Goal: Task Accomplishment & Management: Use online tool/utility

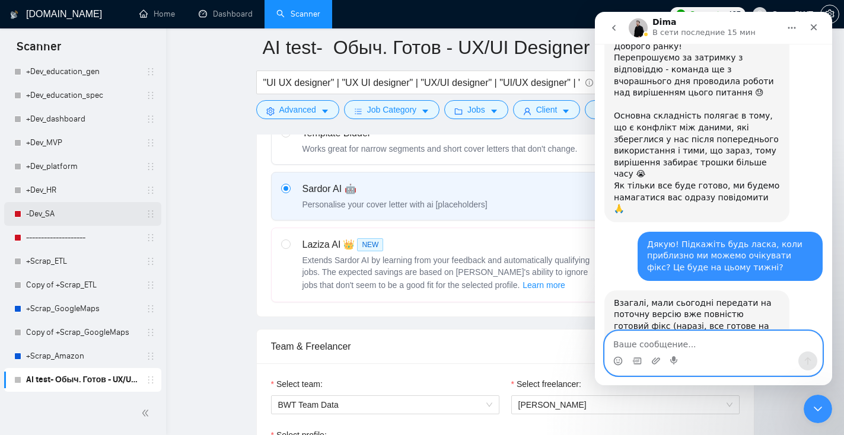
scroll to position [2007, 0]
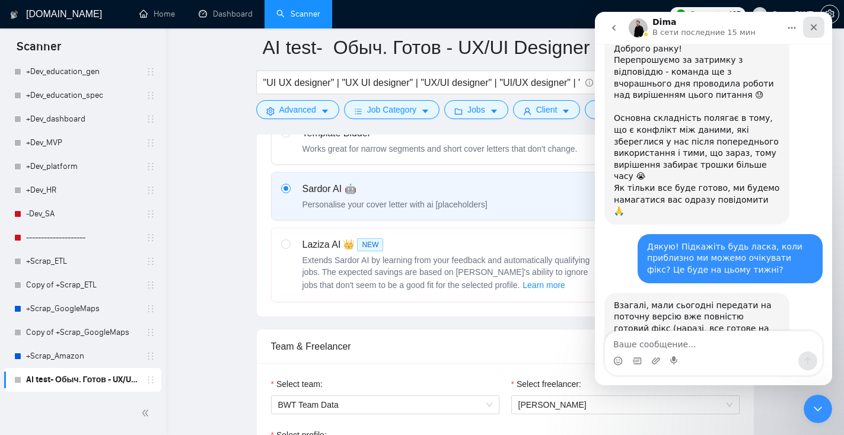
click at [814, 21] on div "Закрыть" at bounding box center [813, 27] width 21 height 21
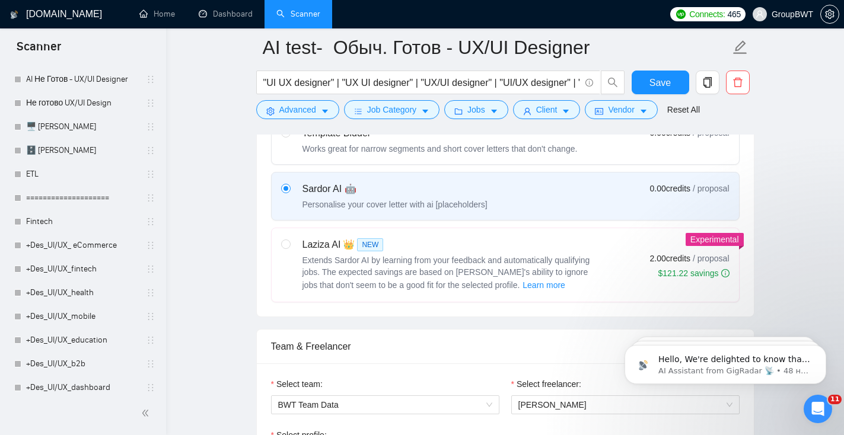
scroll to position [0, 0]
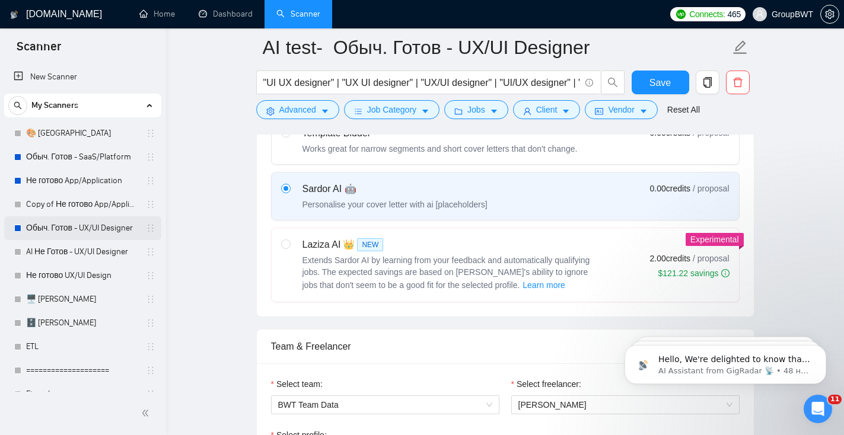
click at [74, 234] on link "Обыч. Готов - UX/UI Designer" at bounding box center [82, 228] width 113 height 24
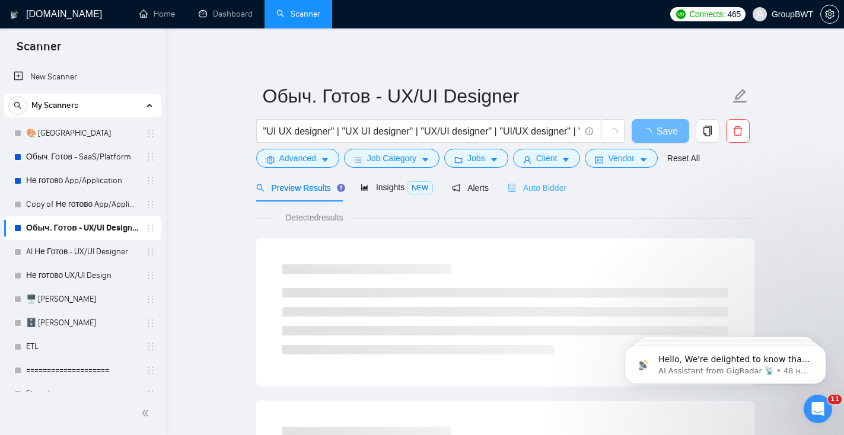
click at [566, 194] on div "Auto Bidder" at bounding box center [537, 188] width 59 height 28
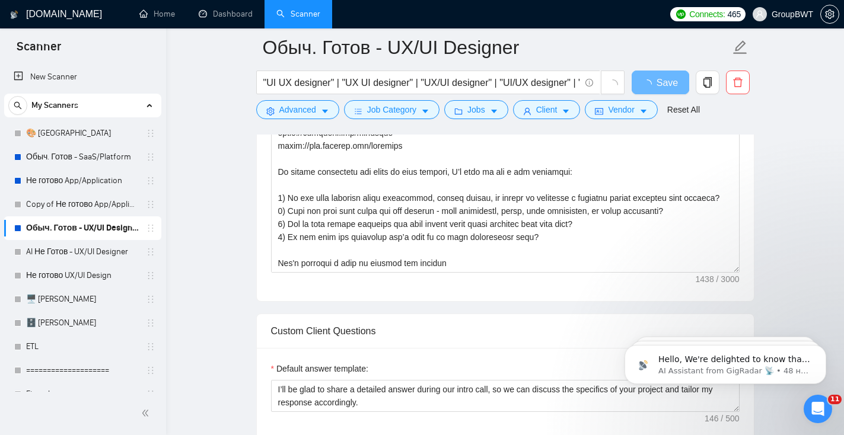
scroll to position [91, 0]
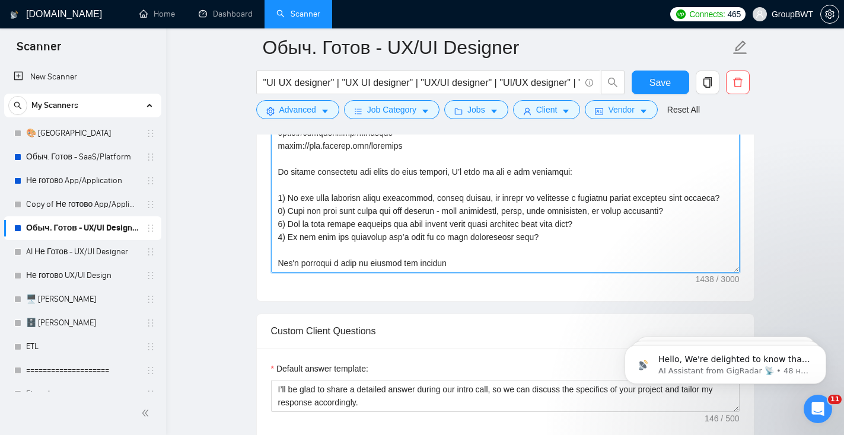
drag, startPoint x: 502, startPoint y: 261, endPoint x: 286, endPoint y: 139, distance: 248.0
click at [286, 139] on textarea "Cover Letter template:" at bounding box center [505, 139] width 468 height 267
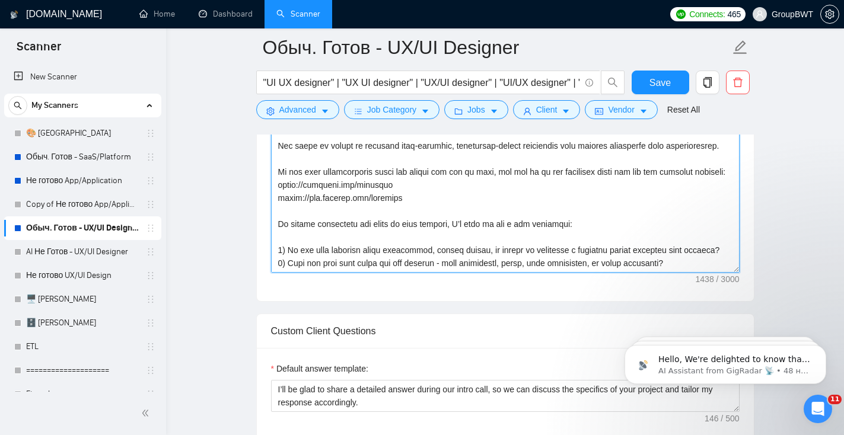
click at [433, 206] on textarea "Cover Letter template:" at bounding box center [505, 139] width 468 height 267
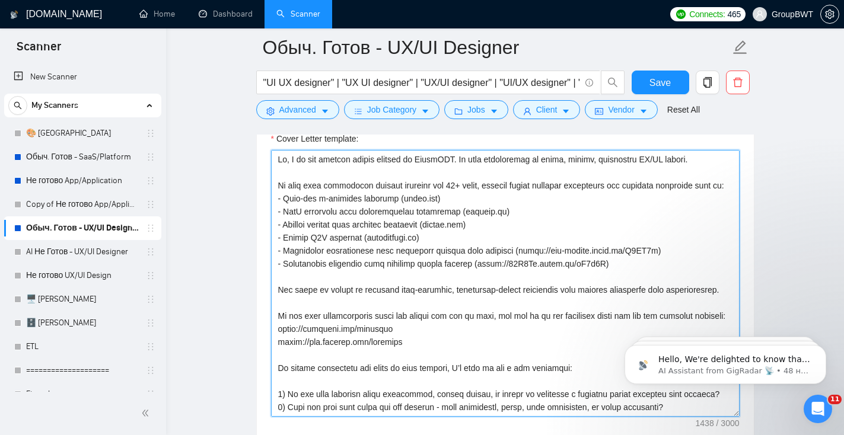
scroll to position [817, 0]
